Goal: Transaction & Acquisition: Purchase product/service

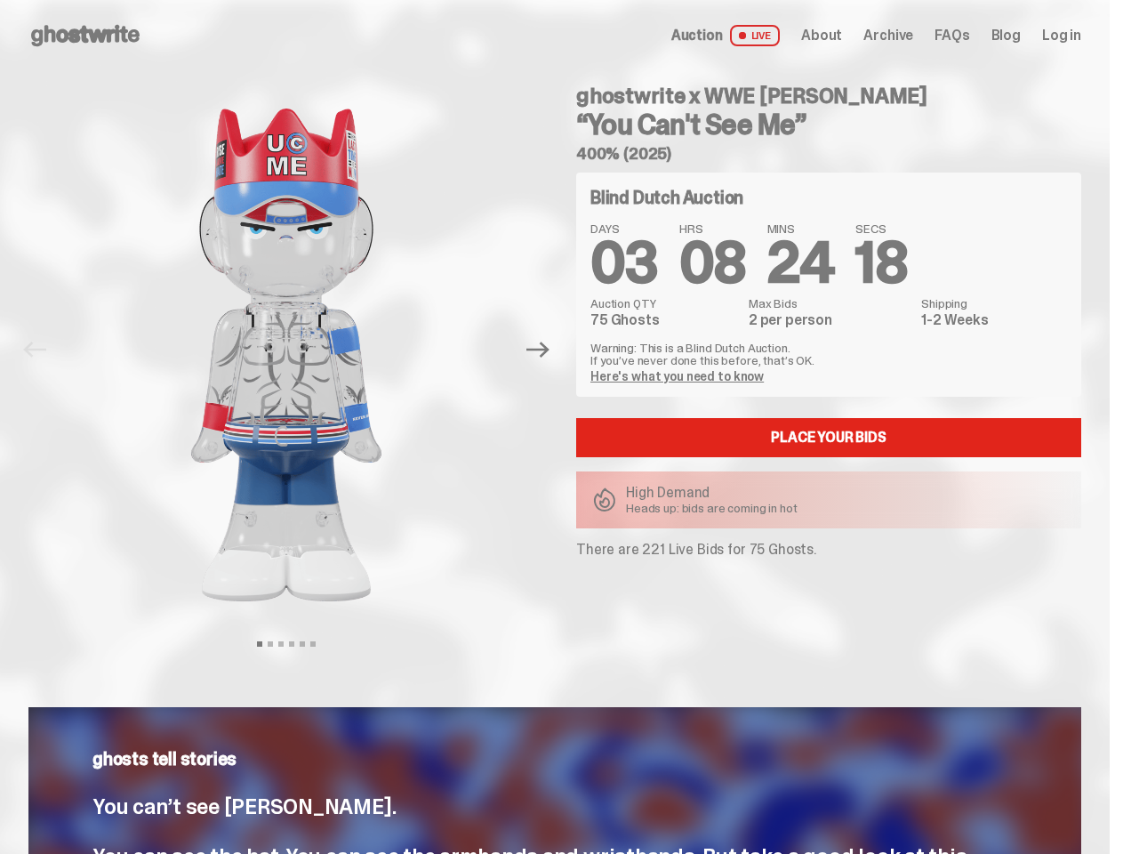
click at [561, 427] on div "ghostwrite x WWE [PERSON_NAME] “You Can't See Me” 400% (2025) Blind Dutch Aucti…" at bounding box center [818, 350] width 527 height 558
click at [297, 350] on img at bounding box center [287, 354] width 454 height 567
click at [545, 350] on icon "Next" at bounding box center [538, 350] width 23 height 16
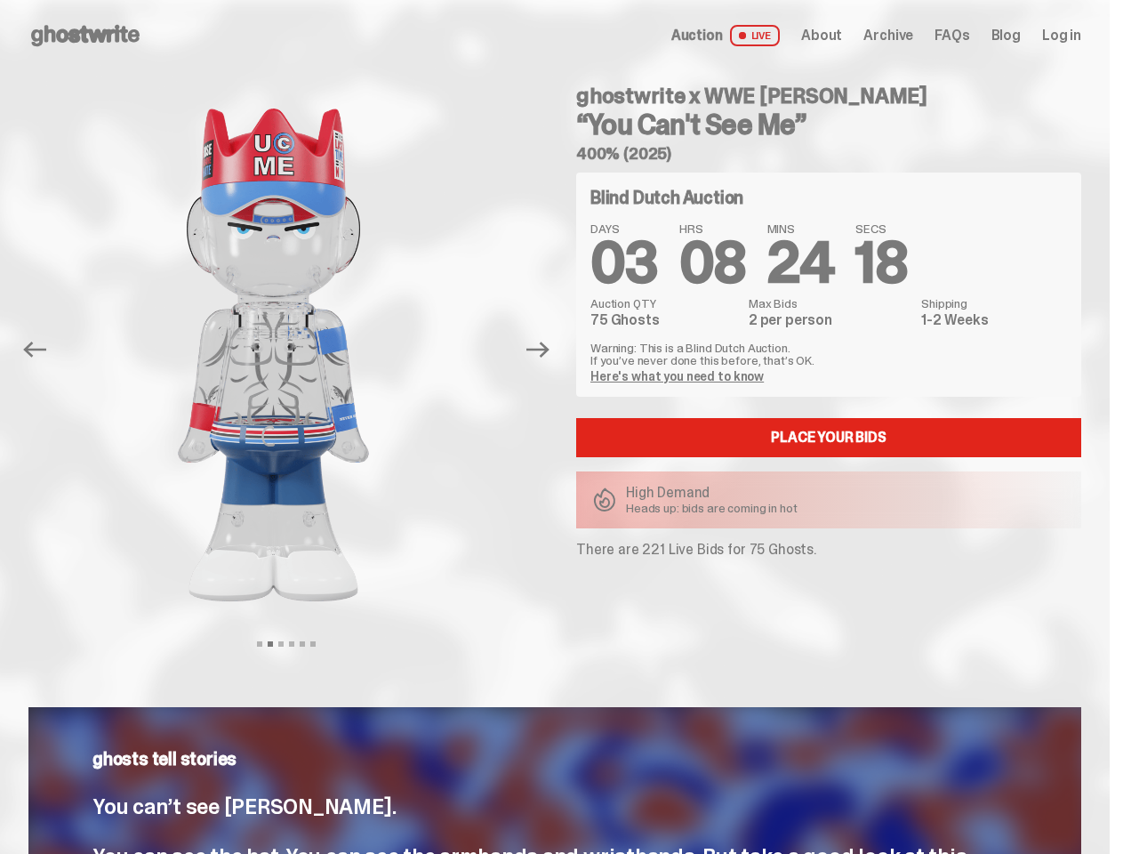
click at [0, 91] on div "ghostwrite x WWE John Cena “You Can't See Me” 400% (2025) Previous Next View sl…" at bounding box center [555, 367] width 1110 height 593
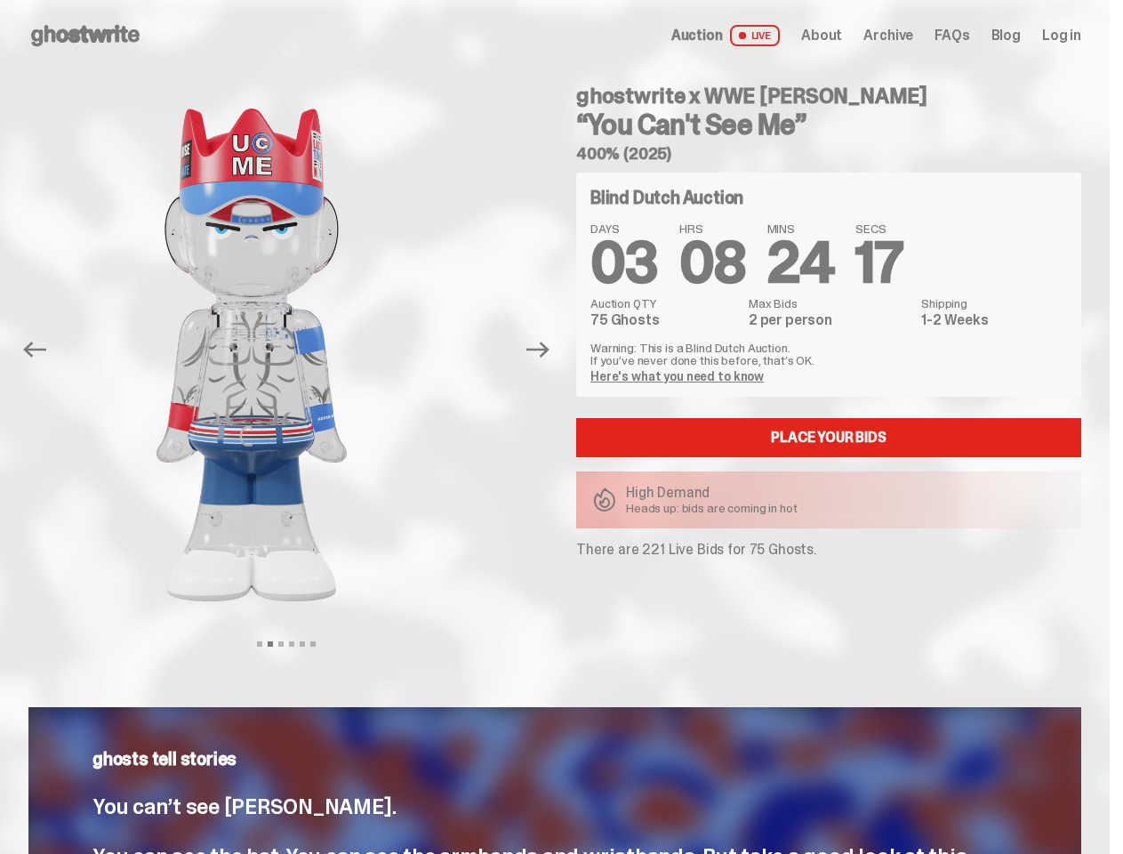
click at [679, 376] on link "Here's what you need to know" at bounding box center [677, 376] width 173 height 16
